Goal: Find contact information: Find contact information

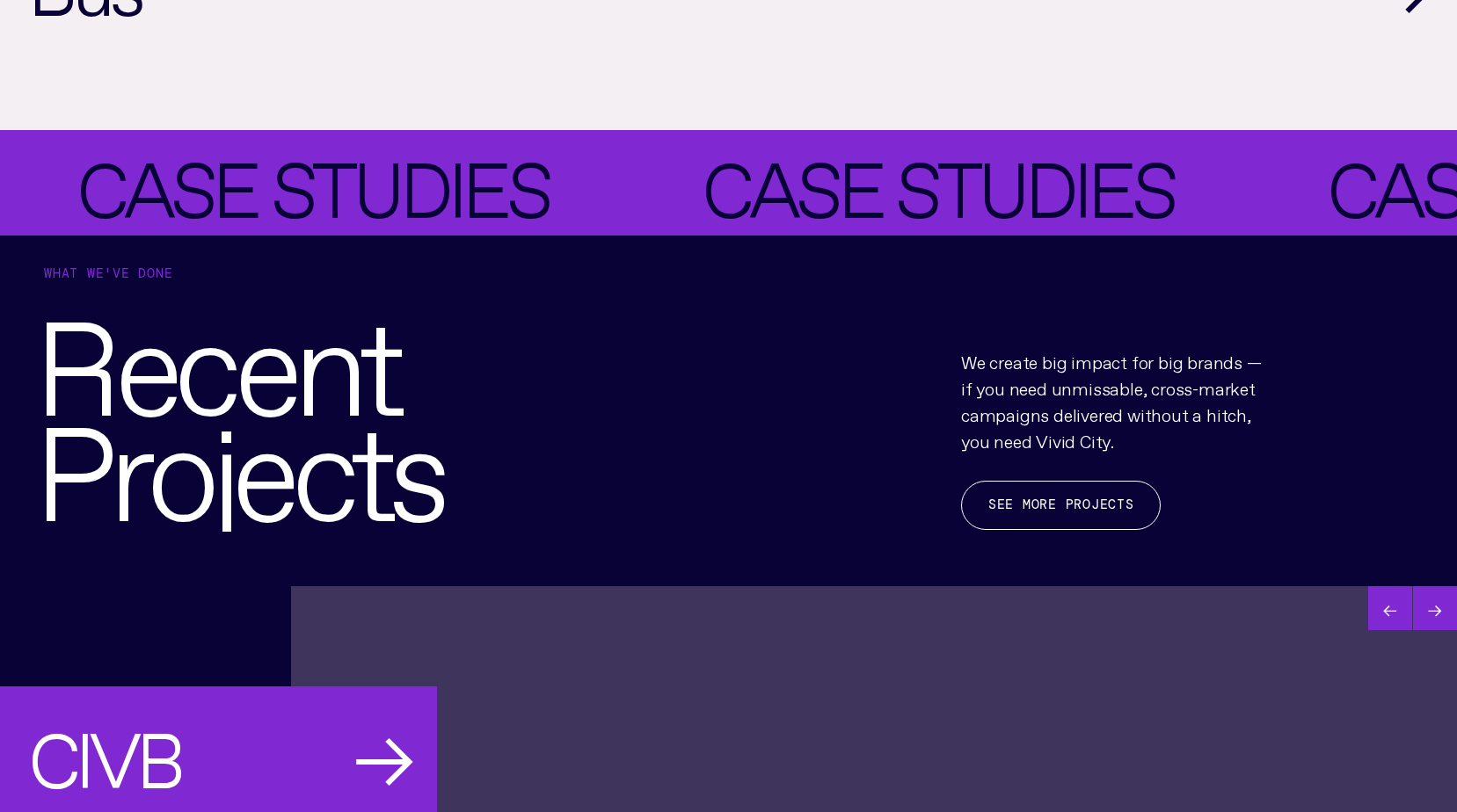
scroll to position [2550, 0]
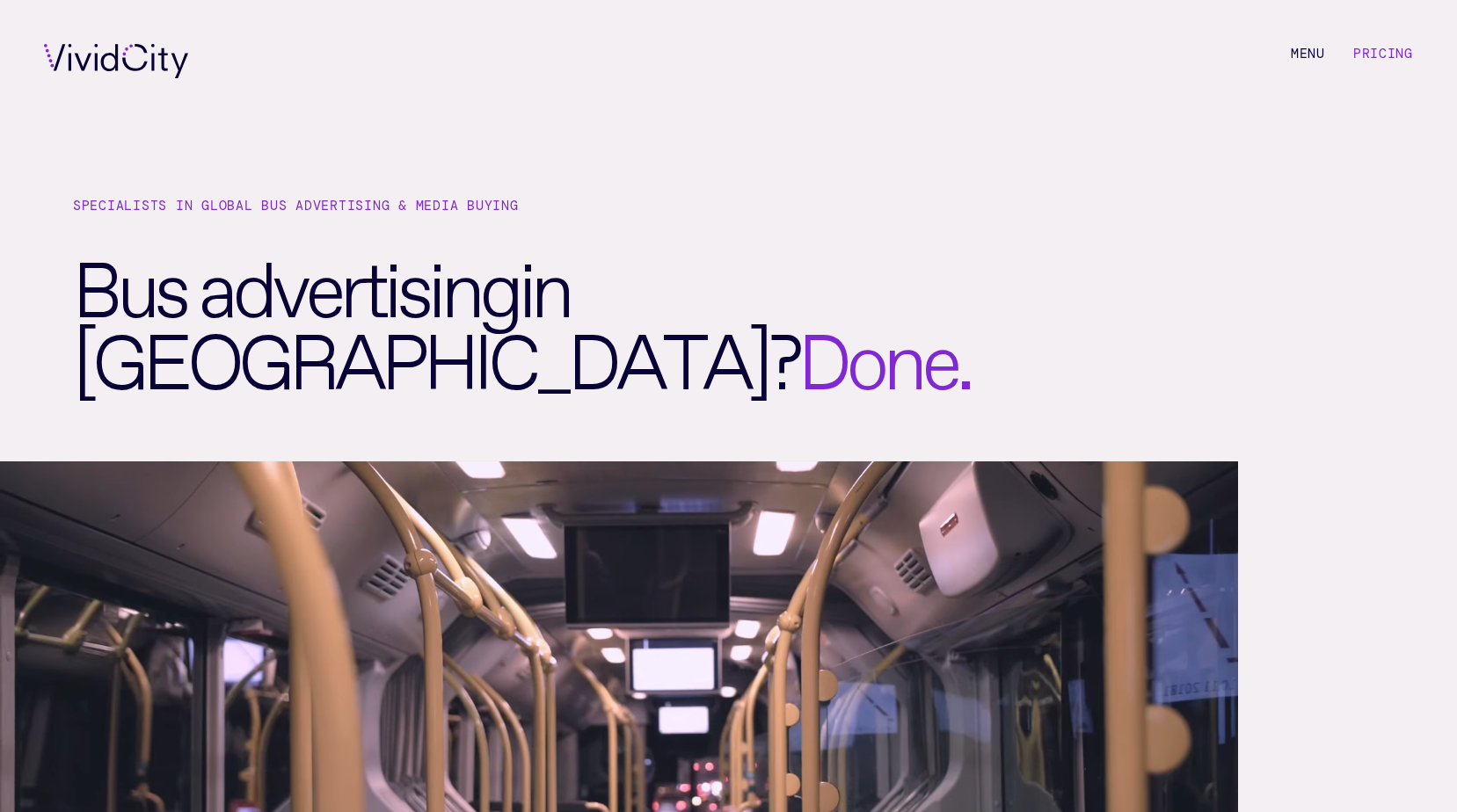
click at [1308, 52] on li "M e n u" at bounding box center [1308, 61] width 34 height 34
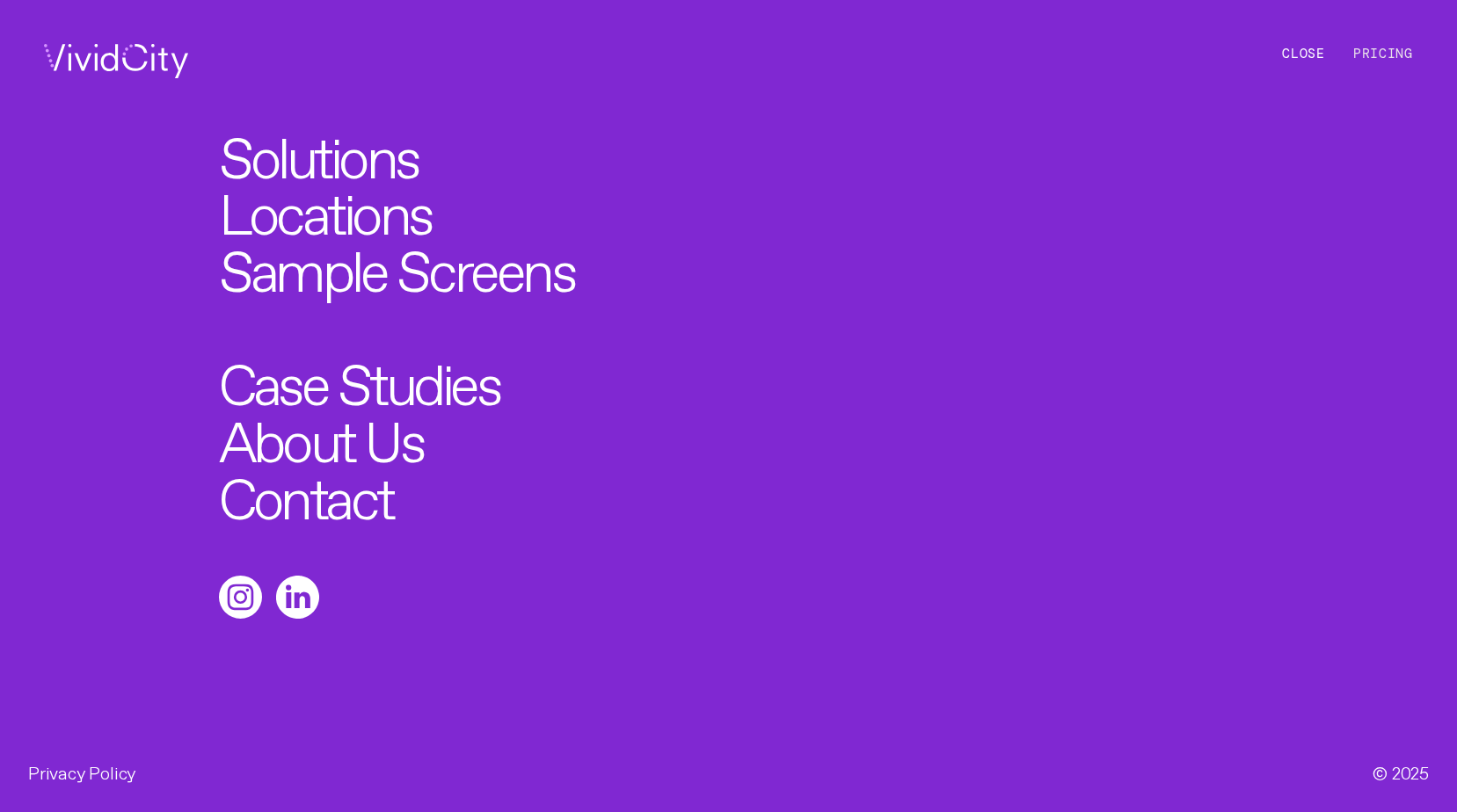
click at [372, 433] on link "About Us" at bounding box center [320, 435] width 205 height 57
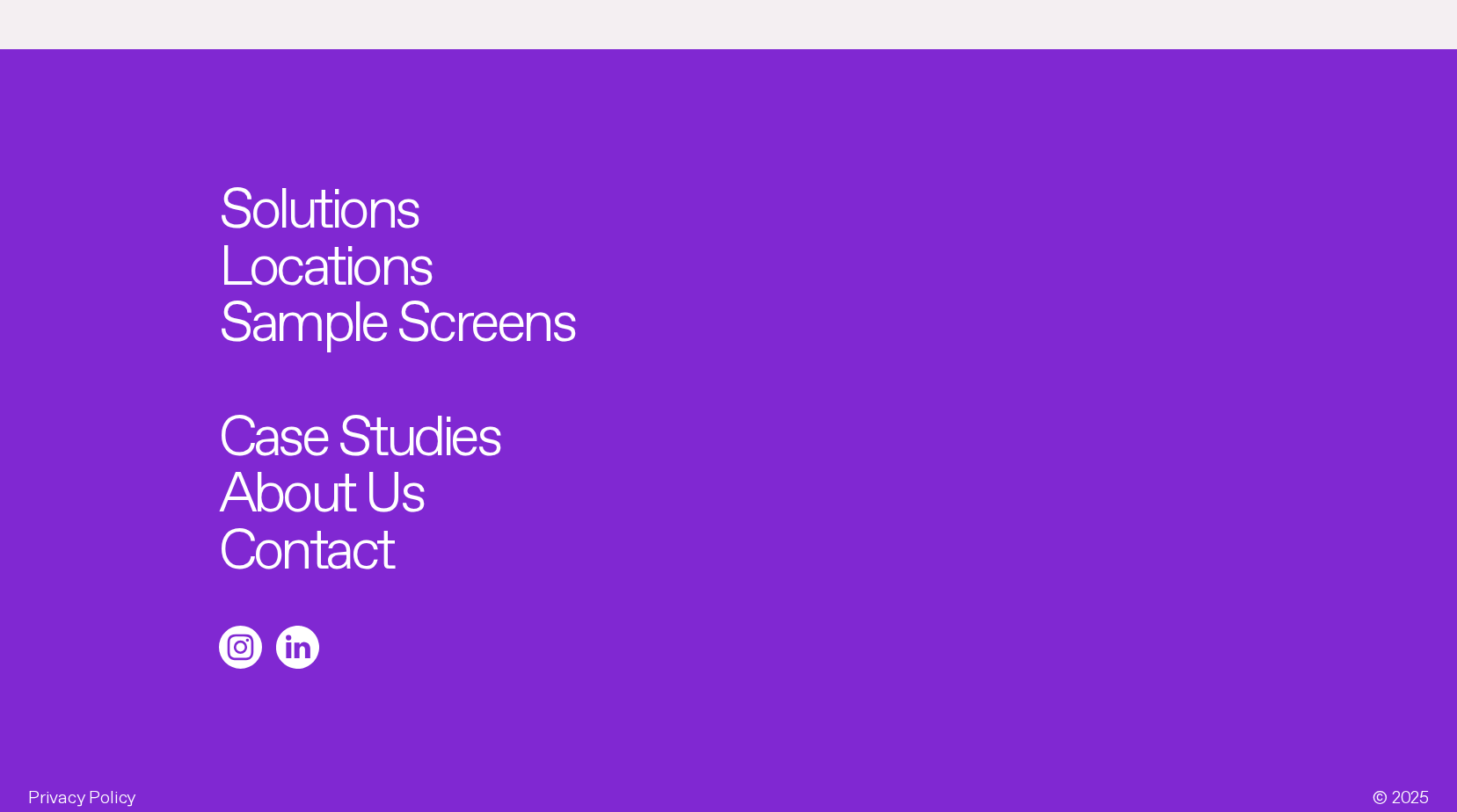
scroll to position [1120, 0]
click at [293, 461] on link "About Us" at bounding box center [320, 483] width 205 height 57
click at [315, 519] on link "Contact" at bounding box center [306, 540] width 174 height 57
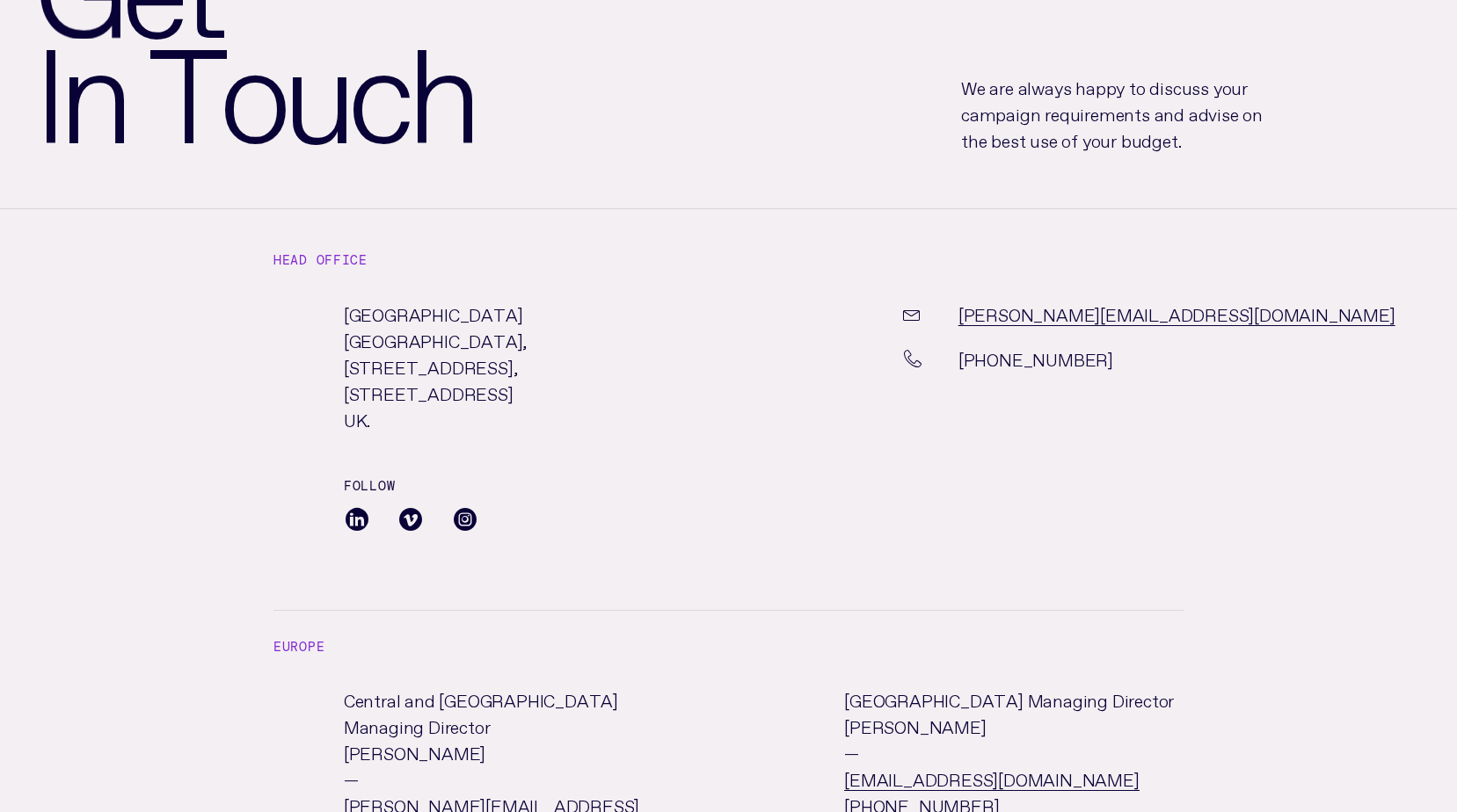
scroll to position [263, 0]
click at [354, 524] on span at bounding box center [357, 521] width 26 height 39
